Goal: Find specific page/section: Find specific page/section

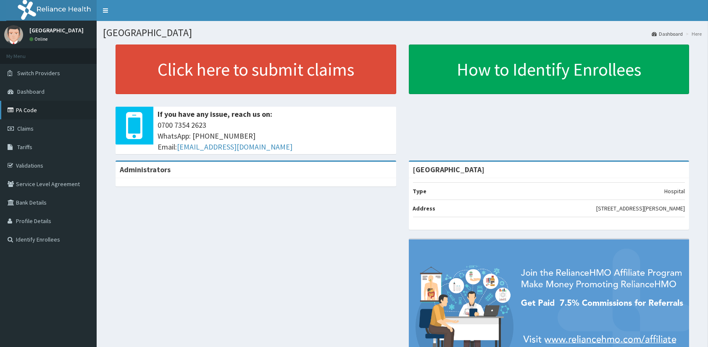
click at [29, 107] on link "PA Code" at bounding box center [48, 110] width 97 height 18
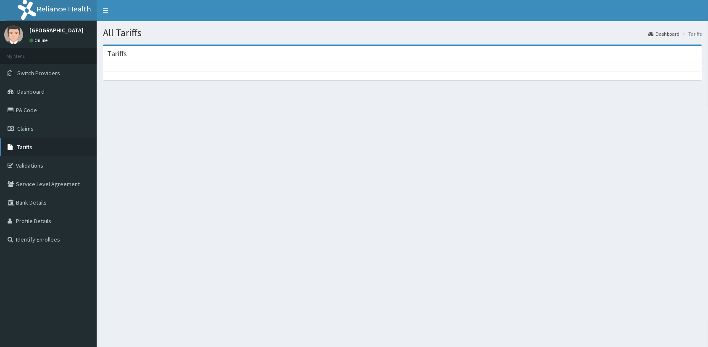
click at [27, 146] on span "Tariffs" at bounding box center [24, 147] width 15 height 8
click at [26, 146] on span "Tariffs" at bounding box center [24, 147] width 15 height 8
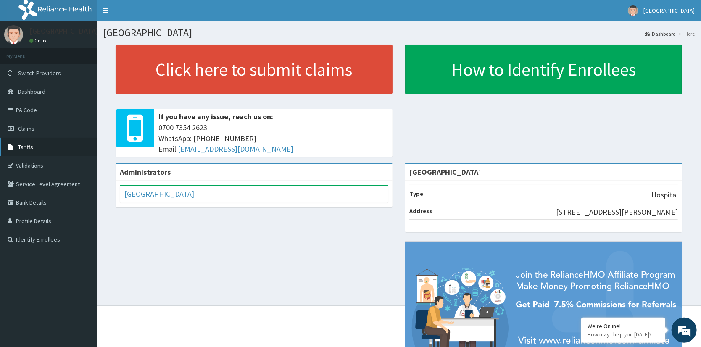
click at [24, 146] on span "Tariffs" at bounding box center [25, 147] width 15 height 8
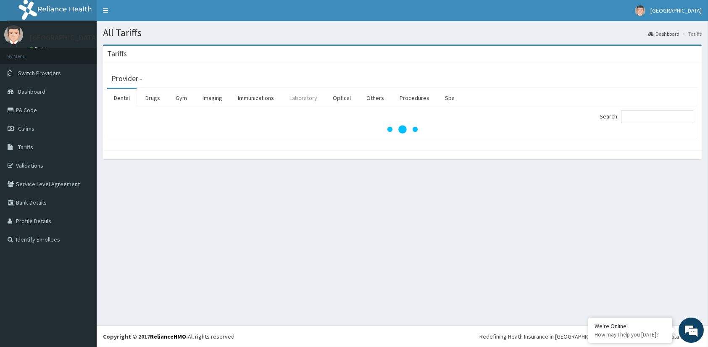
click at [293, 99] on link "Laboratory" at bounding box center [303, 98] width 41 height 18
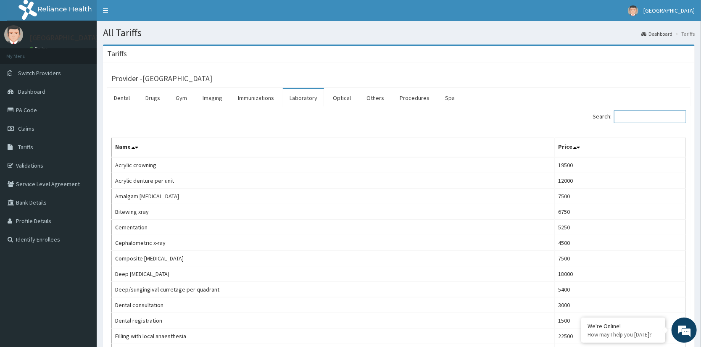
click at [663, 118] on input "Search:" at bounding box center [650, 116] width 72 height 13
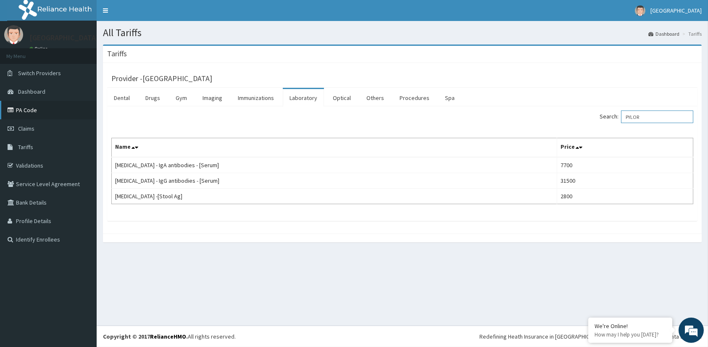
type input "PYLOR"
click at [26, 110] on link "PA Code" at bounding box center [48, 110] width 97 height 18
